Goal: Task Accomplishment & Management: Manage account settings

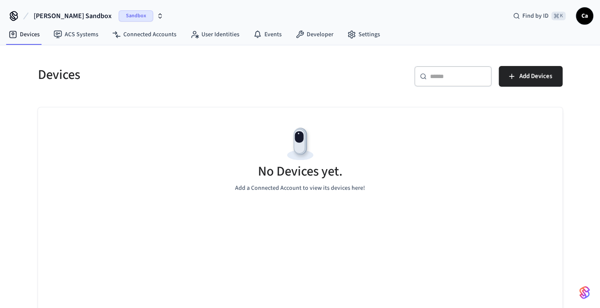
click at [156, 13] on icon "button" at bounding box center [159, 16] width 7 height 7
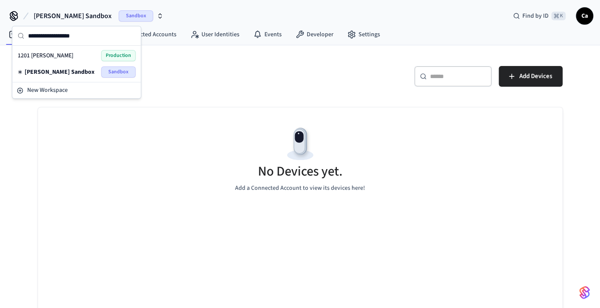
click at [117, 50] on span "Production" at bounding box center [118, 55] width 34 height 11
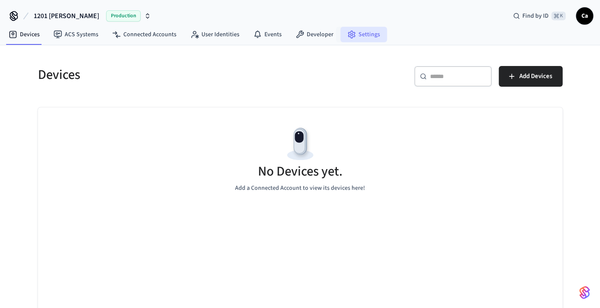
click at [354, 31] on link "Settings" at bounding box center [363, 35] width 47 height 16
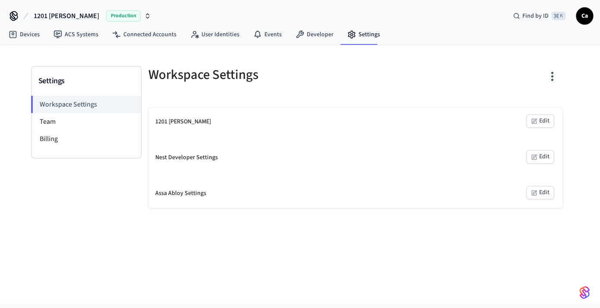
click at [538, 193] on button "Edit" at bounding box center [540, 192] width 28 height 13
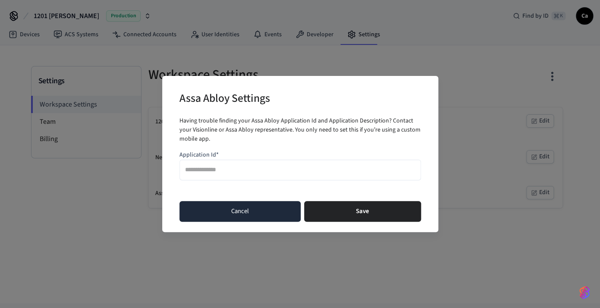
click at [259, 216] on button "Cancel" at bounding box center [239, 211] width 121 height 21
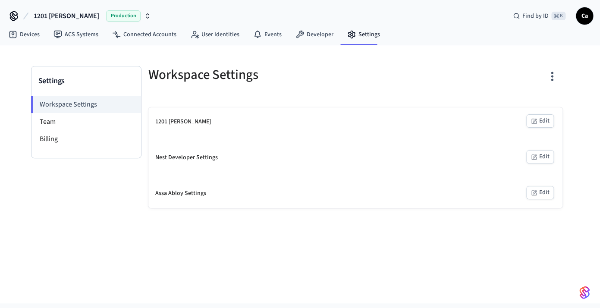
click at [540, 125] on button "Edit" at bounding box center [540, 120] width 28 height 13
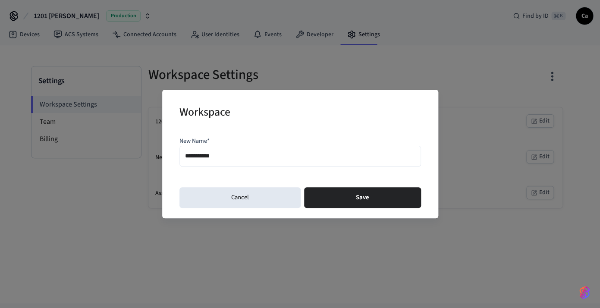
click at [540, 125] on div "**********" at bounding box center [300, 154] width 600 height 308
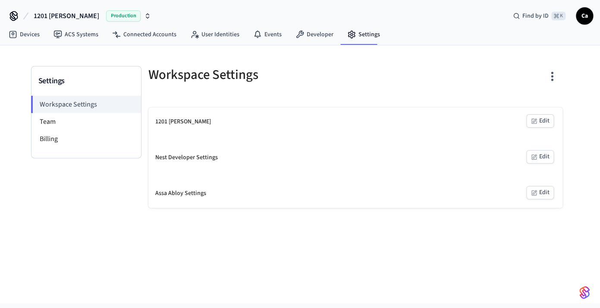
click at [536, 113] on div "1201 Carden Edit" at bounding box center [355, 121] width 414 height 29
click at [537, 116] on button "Edit" at bounding box center [540, 120] width 28 height 13
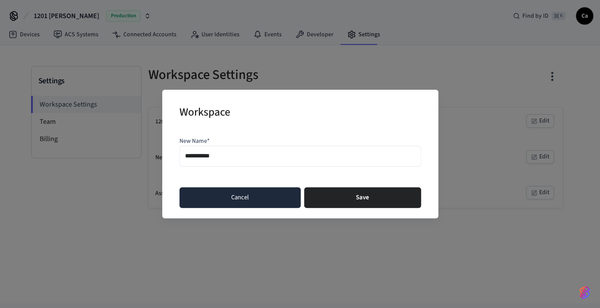
click at [212, 200] on button "Cancel" at bounding box center [239, 197] width 121 height 21
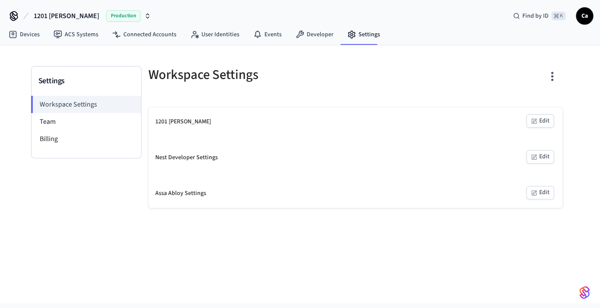
click at [554, 73] on icon "button" at bounding box center [551, 75] width 13 height 13
click at [52, 122] on div at bounding box center [300, 154] width 600 height 308
click at [52, 122] on li "Team" at bounding box center [85, 121] width 109 height 17
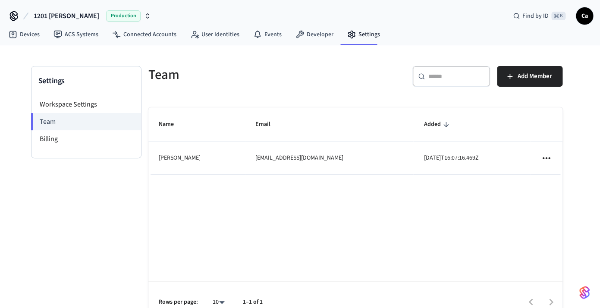
click at [544, 150] on td "sticky table" at bounding box center [546, 158] width 32 height 32
click at [544, 161] on icon "sticky table" at bounding box center [545, 157] width 11 height 11
click at [419, 243] on div at bounding box center [300, 154] width 600 height 308
click at [34, 14] on span "1201 [PERSON_NAME]" at bounding box center [67, 16] width 66 height 10
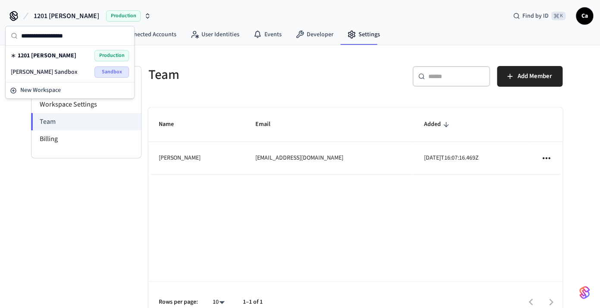
click at [9, 16] on icon at bounding box center [14, 16] width 14 height 14
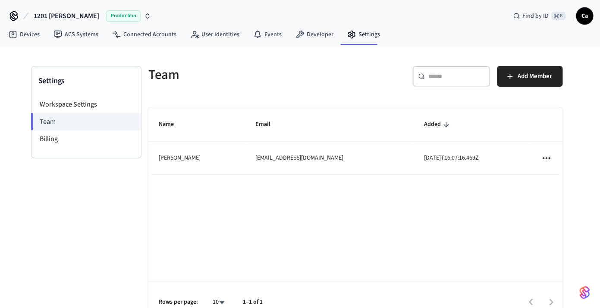
click at [590, 16] on span "Ca" at bounding box center [584, 16] width 16 height 16
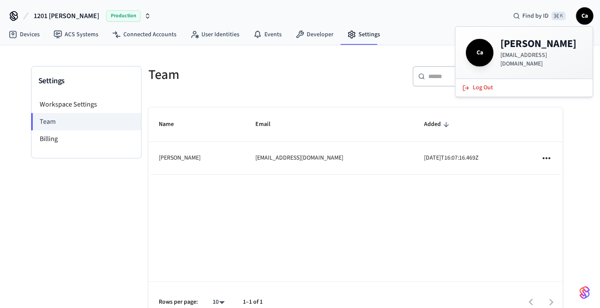
click at [504, 44] on h4 "Carden" at bounding box center [541, 44] width 82 height 14
click at [313, 35] on link "Developer" at bounding box center [314, 35] width 52 height 16
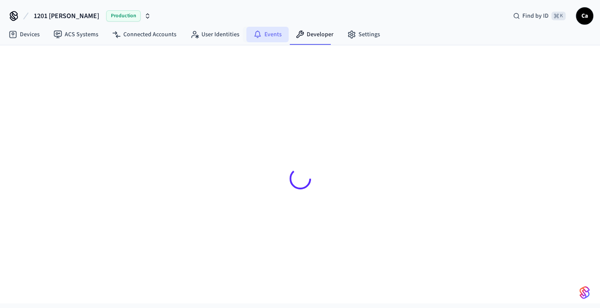
click at [260, 35] on link "Events" at bounding box center [267, 35] width 42 height 16
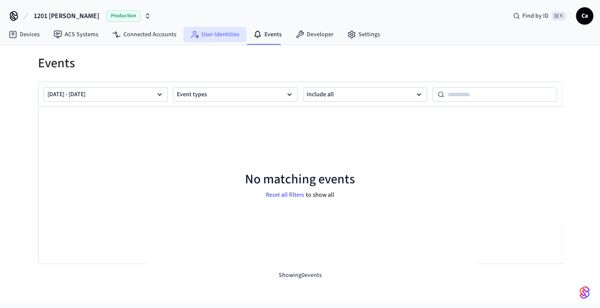
click at [215, 31] on link "User Identities" at bounding box center [214, 35] width 63 height 16
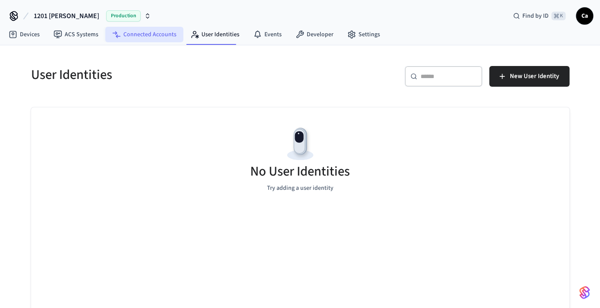
click at [158, 34] on link "Connected Accounts" at bounding box center [144, 35] width 78 height 16
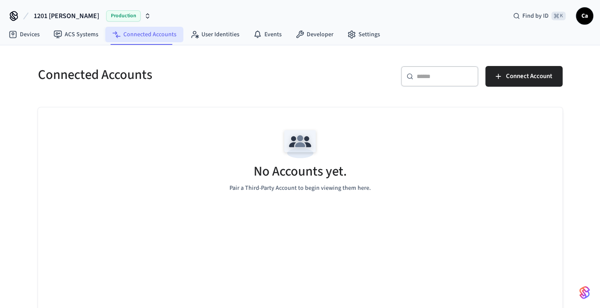
click at [108, 30] on link "Connected Accounts" at bounding box center [144, 35] width 78 height 16
click at [84, 34] on link "ACS Systems" at bounding box center [76, 35] width 59 height 16
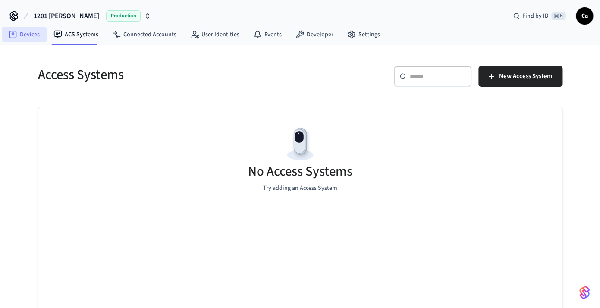
click at [34, 34] on link "Devices" at bounding box center [24, 35] width 45 height 16
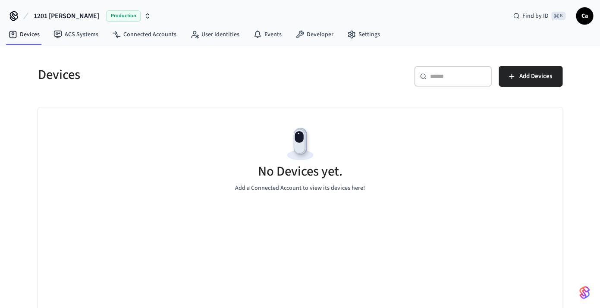
scroll to position [15, 0]
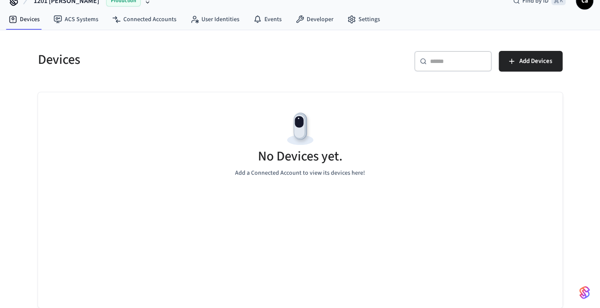
click at [582, 290] on img "button" at bounding box center [584, 292] width 10 height 14
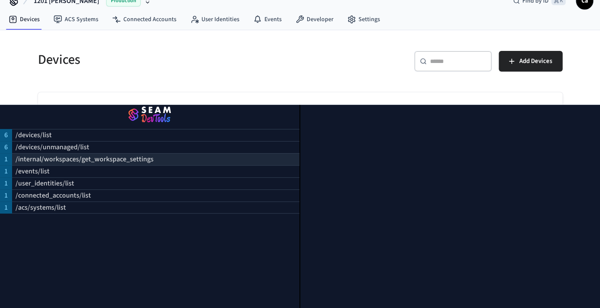
click at [44, 161] on p "/internal/workspaces/get_workspace_settings" at bounding box center [85, 159] width 138 height 10
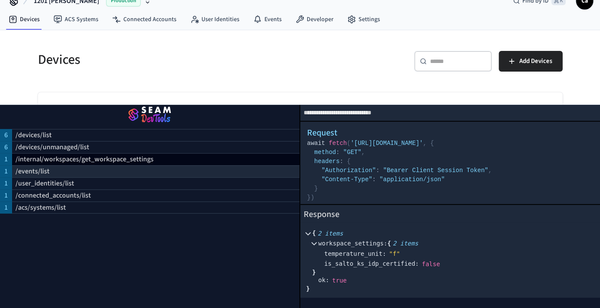
click at [41, 173] on p "/events/list" at bounding box center [33, 171] width 34 height 10
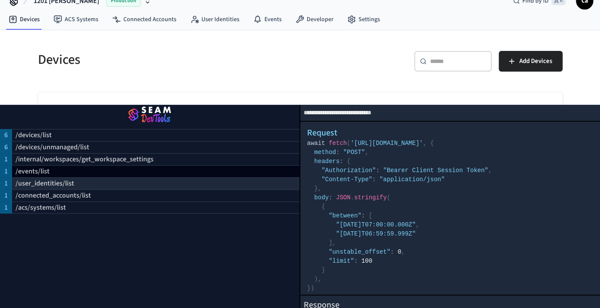
click at [38, 185] on p "/user_identities/list" at bounding box center [45, 183] width 59 height 10
select select "**********"
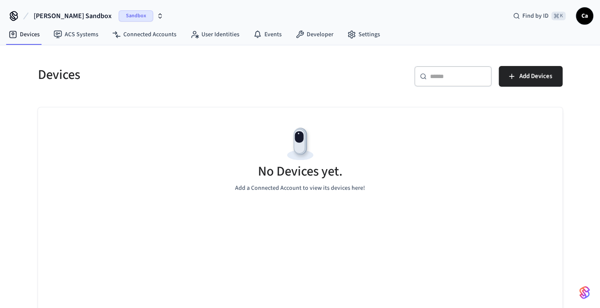
click at [119, 16] on span "Sandbox" at bounding box center [136, 15] width 34 height 11
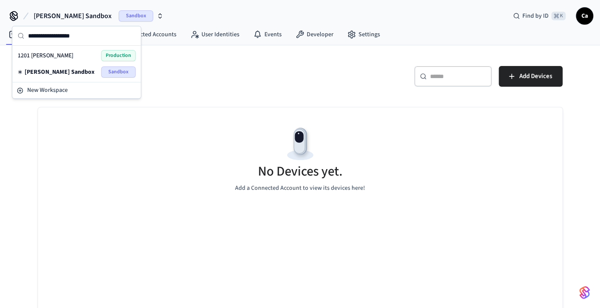
click at [77, 58] on div "1201 Carden Production" at bounding box center [77, 55] width 118 height 11
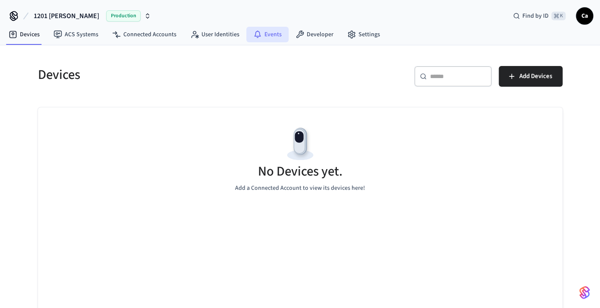
click at [246, 41] on link "Events" at bounding box center [267, 35] width 42 height 16
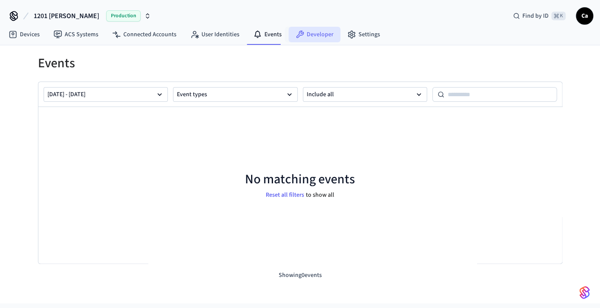
click at [299, 34] on icon at bounding box center [300, 35] width 8 height 8
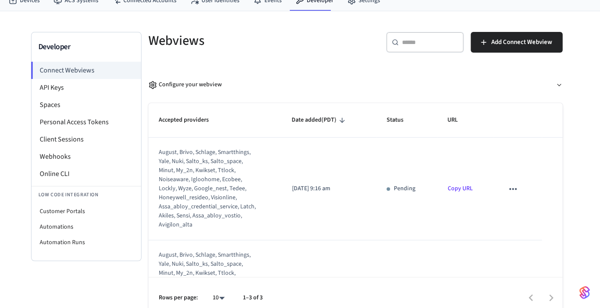
scroll to position [45, 0]
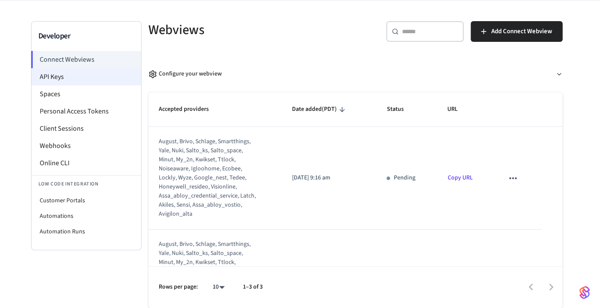
click at [69, 78] on li "API Keys" at bounding box center [85, 76] width 109 height 17
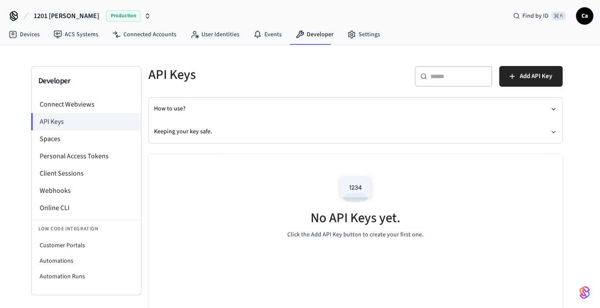
click at [375, 177] on div "No API Keys yet. Click the Add API Key button to create your first one." at bounding box center [355, 205] width 414 height 103
click at [517, 76] on button "Add API Key" at bounding box center [530, 76] width 63 height 21
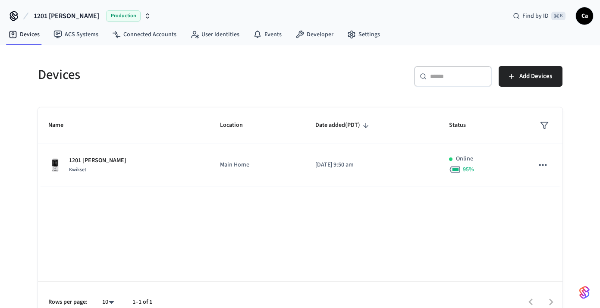
scroll to position [15, 0]
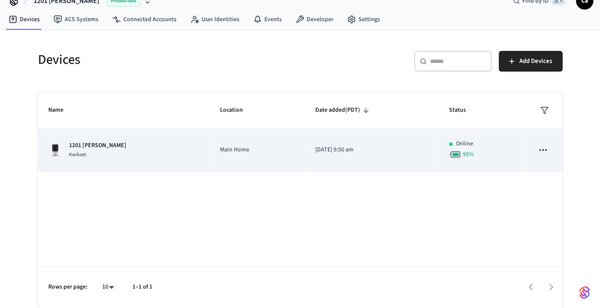
click at [103, 151] on div "1201 [PERSON_NAME] Kwikset" at bounding box center [123, 150] width 151 height 18
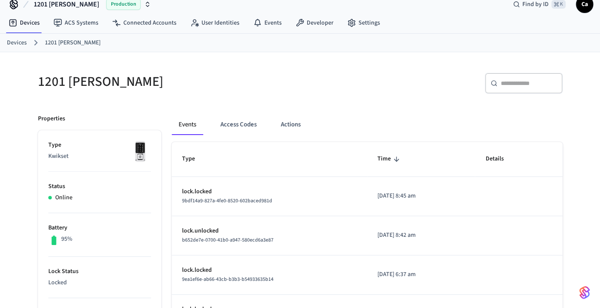
scroll to position [14, 0]
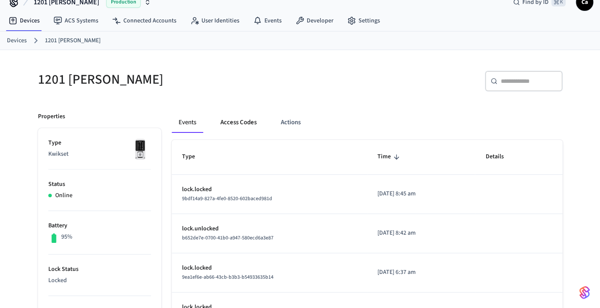
click at [241, 119] on button "Access Codes" at bounding box center [238, 122] width 50 height 21
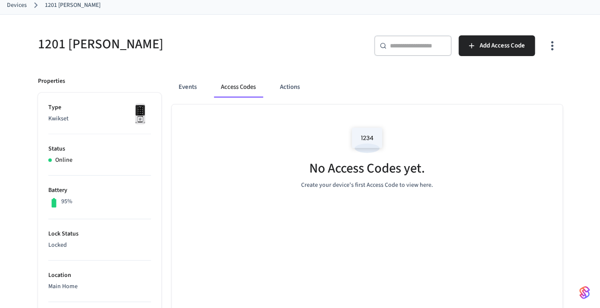
scroll to position [52, 0]
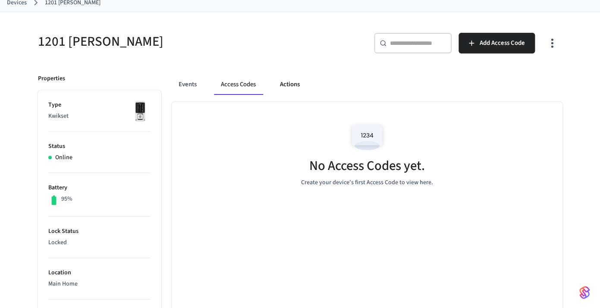
click at [282, 89] on button "Actions" at bounding box center [290, 84] width 34 height 21
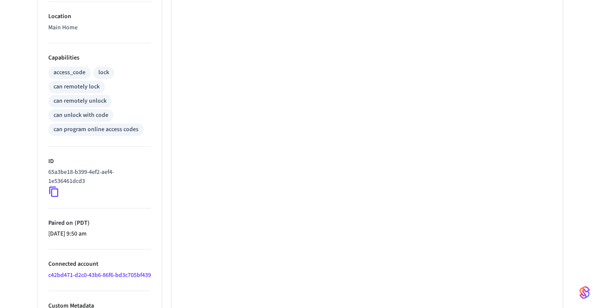
scroll to position [332, 0]
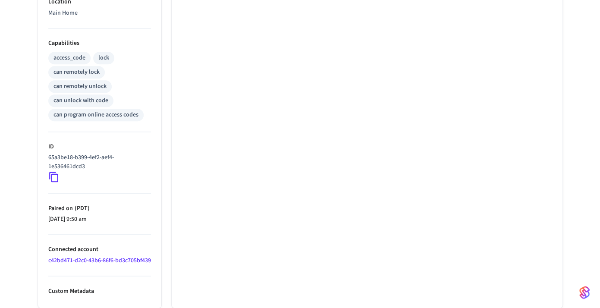
click at [79, 256] on link "c42bd471-d2c0-43b6-86f6-bd3c705bf439" at bounding box center [99, 260] width 103 height 9
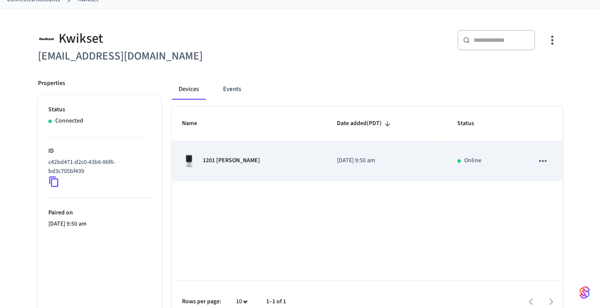
scroll to position [69, 0]
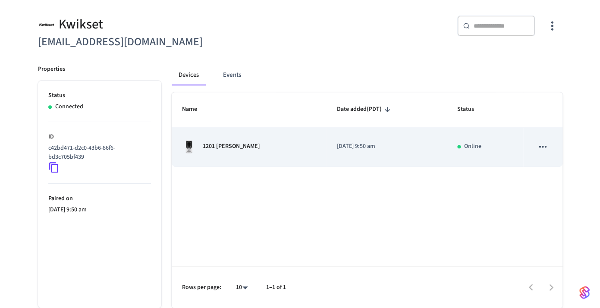
click at [537, 147] on icon "sticky table" at bounding box center [542, 146] width 11 height 11
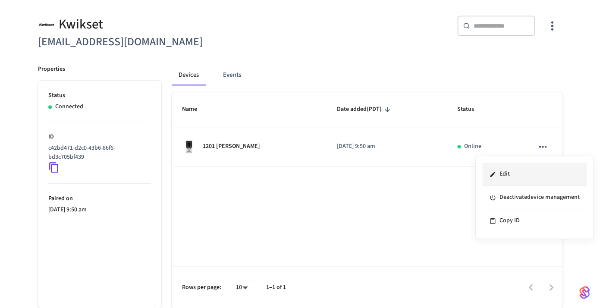
click at [498, 169] on li "Edit" at bounding box center [534, 174] width 104 height 23
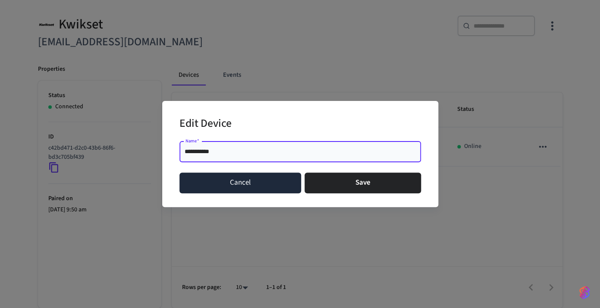
click at [248, 190] on button "Cancel" at bounding box center [240, 182] width 122 height 21
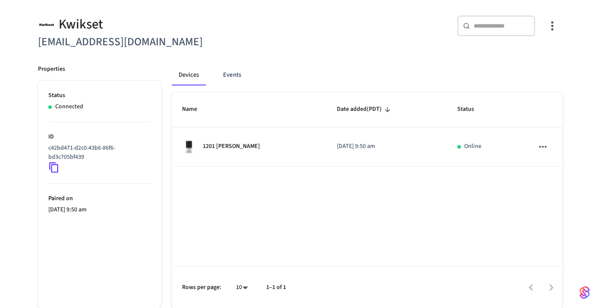
scroll to position [0, 0]
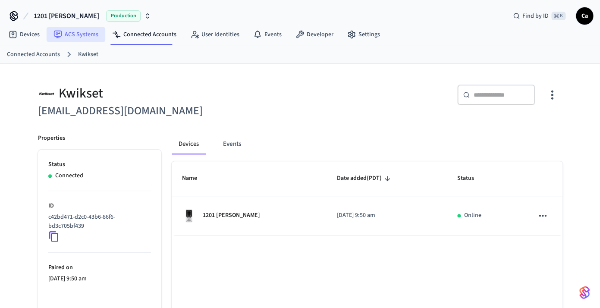
click at [72, 37] on link "ACS Systems" at bounding box center [76, 35] width 59 height 16
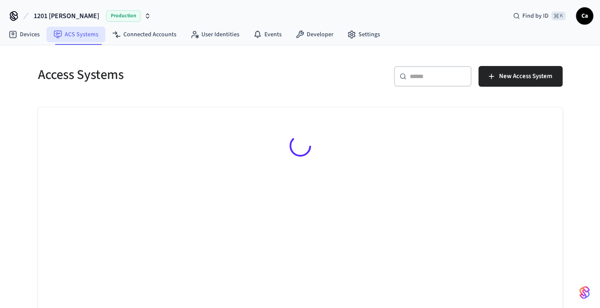
drag, startPoint x: 72, startPoint y: 37, endPoint x: 75, endPoint y: 40, distance: 4.6
click at [72, 37] on link "ACS Systems" at bounding box center [76, 35] width 59 height 16
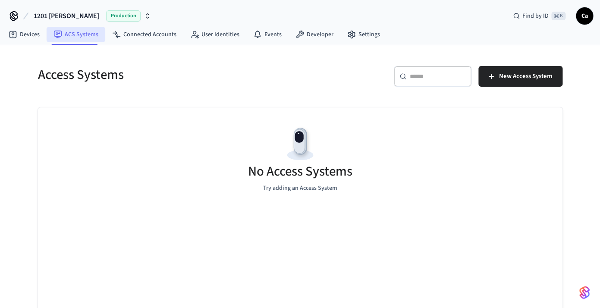
click at [73, 36] on link "ACS Systems" at bounding box center [76, 35] width 59 height 16
click at [21, 40] on link "Devices" at bounding box center [24, 35] width 45 height 16
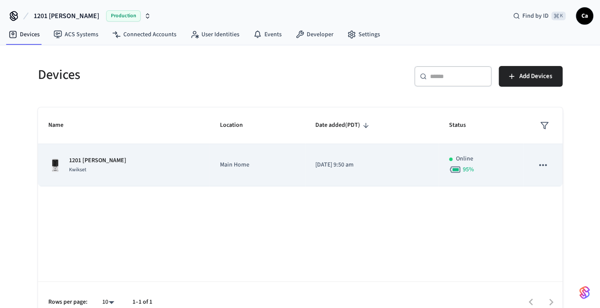
click at [169, 171] on td "1201 [PERSON_NAME] Kwikset" at bounding box center [124, 165] width 172 height 42
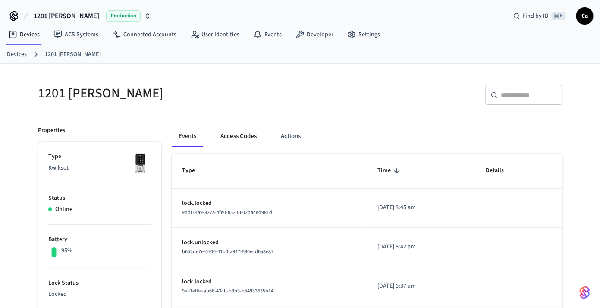
click at [236, 142] on button "Access Codes" at bounding box center [238, 136] width 50 height 21
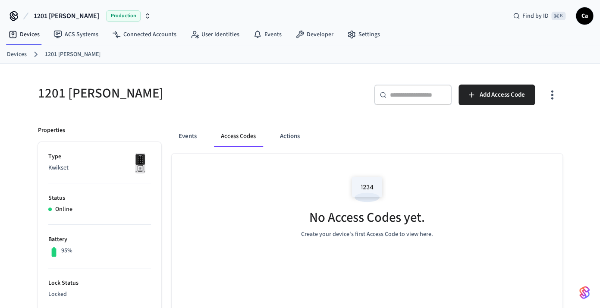
click at [287, 148] on div "Events Access Codes Actions" at bounding box center [367, 140] width 391 height 28
click at [288, 134] on button "Actions" at bounding box center [290, 136] width 34 height 21
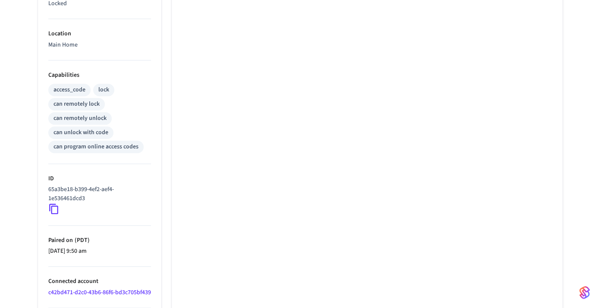
scroll to position [292, 0]
click at [69, 47] on p "Main Home" at bounding box center [99, 43] width 103 height 9
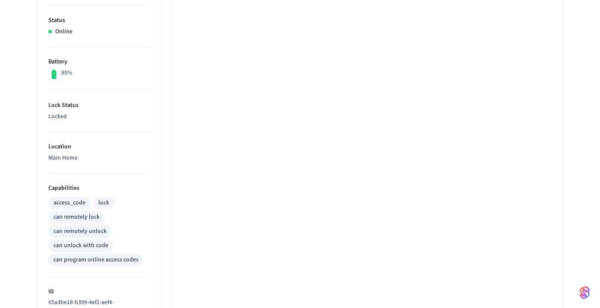
scroll to position [0, 0]
